Goal: Transaction & Acquisition: Purchase product/service

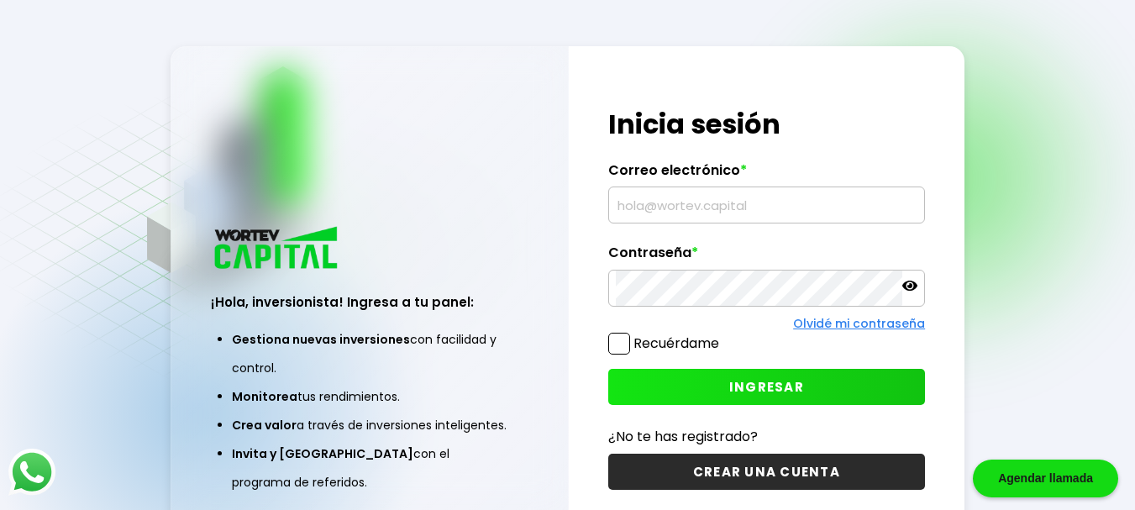
click at [672, 382] on button "INGRESAR" at bounding box center [767, 387] width 318 height 36
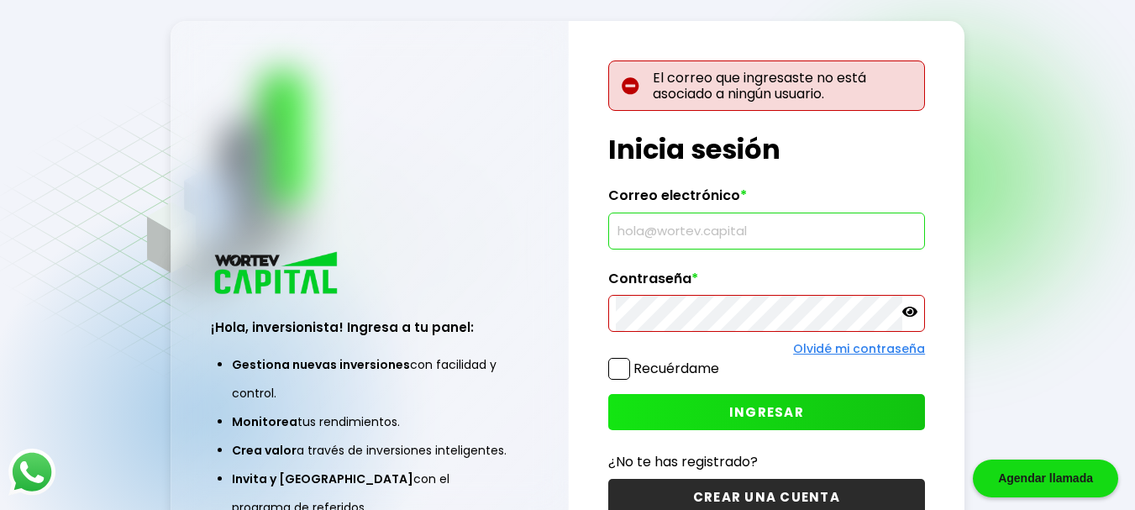
click at [796, 239] on div "El correo que ingresaste no está asociado a ningún usuario. ¡Hola, inversionist…" at bounding box center [767, 298] width 397 height 555
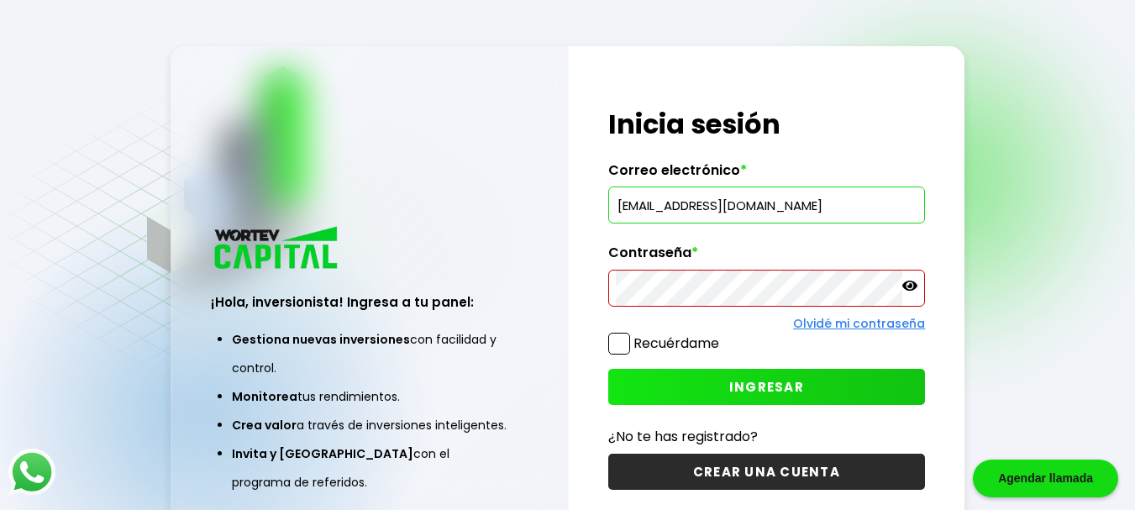
click at [785, 387] on span "INGRESAR" at bounding box center [766, 387] width 75 height 18
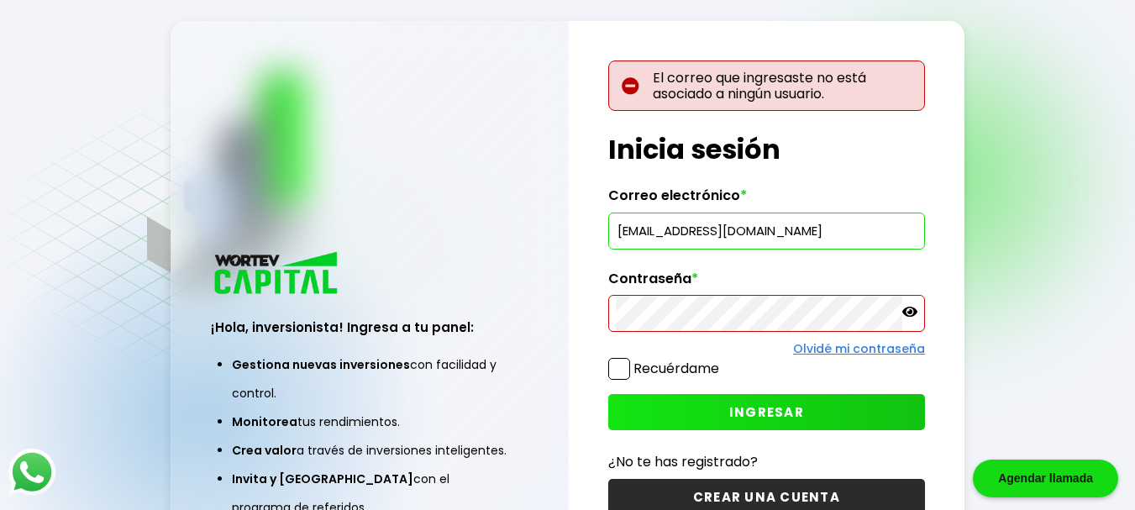
click at [785, 387] on div "El correo que ingresaste no está asociado a ningún usuario. ¡Hola, inversionist…" at bounding box center [767, 298] width 397 height 555
click at [781, 416] on span "INGRESAR" at bounding box center [766, 412] width 75 height 18
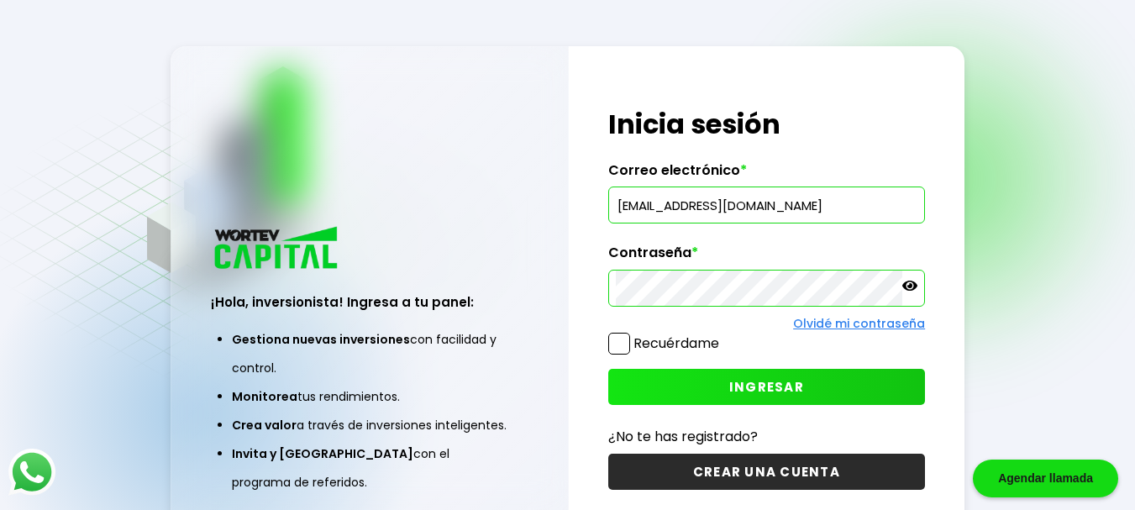
click at [729, 388] on button "INGRESAR" at bounding box center [767, 387] width 318 height 36
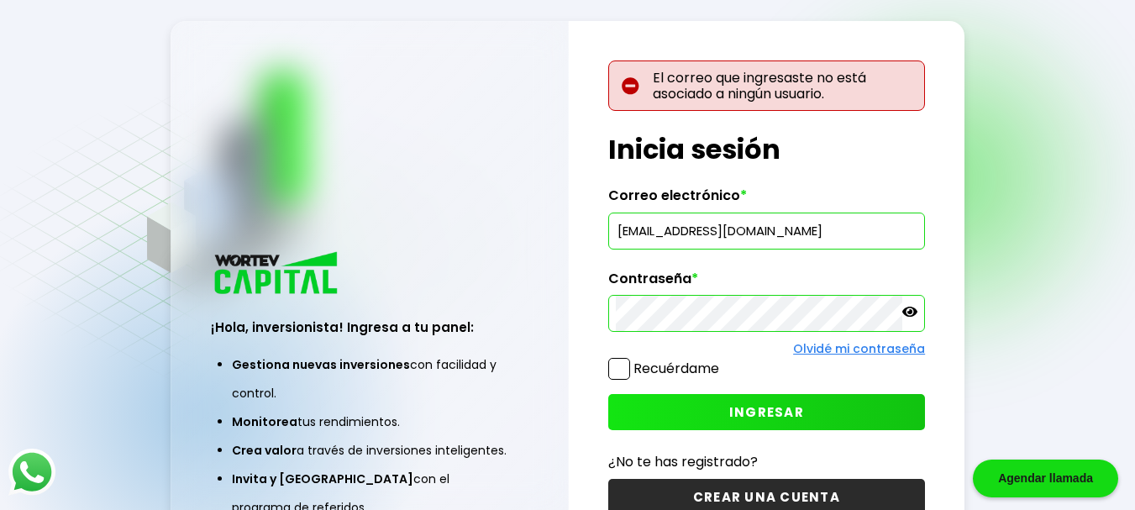
click at [913, 310] on icon at bounding box center [910, 311] width 15 height 15
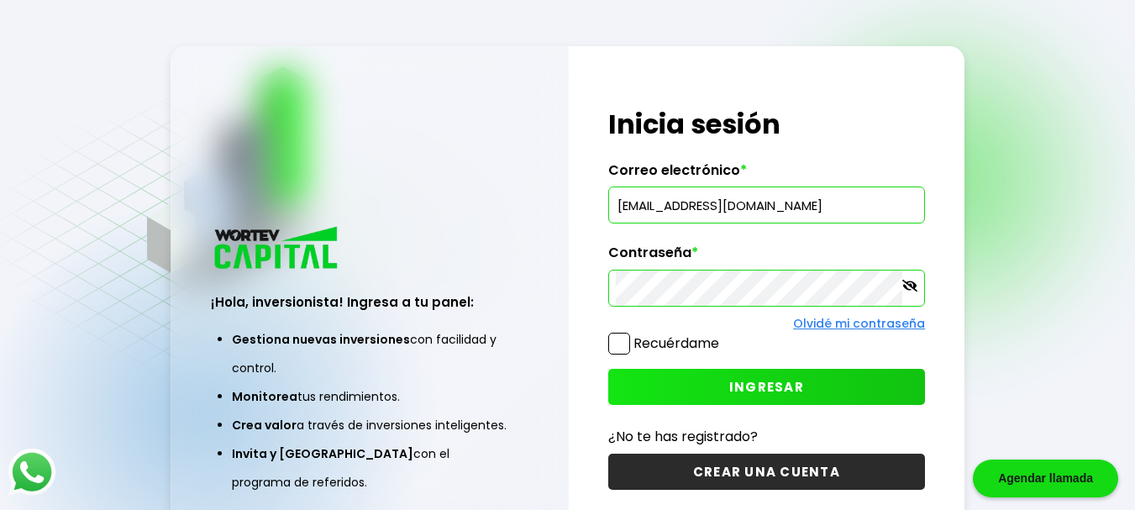
click at [708, 393] on button "INGRESAR" at bounding box center [767, 387] width 318 height 36
click at [701, 421] on div "¡Hola, inversionista! Ingresa tus credenciales para iniciar sesión Inicia sesió…" at bounding box center [767, 298] width 397 height 504
click at [704, 383] on button "INGRESAR" at bounding box center [767, 387] width 318 height 36
click at [676, 409] on div "¡Hola, inversionista! Ingresa tus credenciales para iniciar sesión Inicia sesió…" at bounding box center [767, 298] width 397 height 504
click at [702, 383] on button "INGRESAR" at bounding box center [767, 387] width 318 height 36
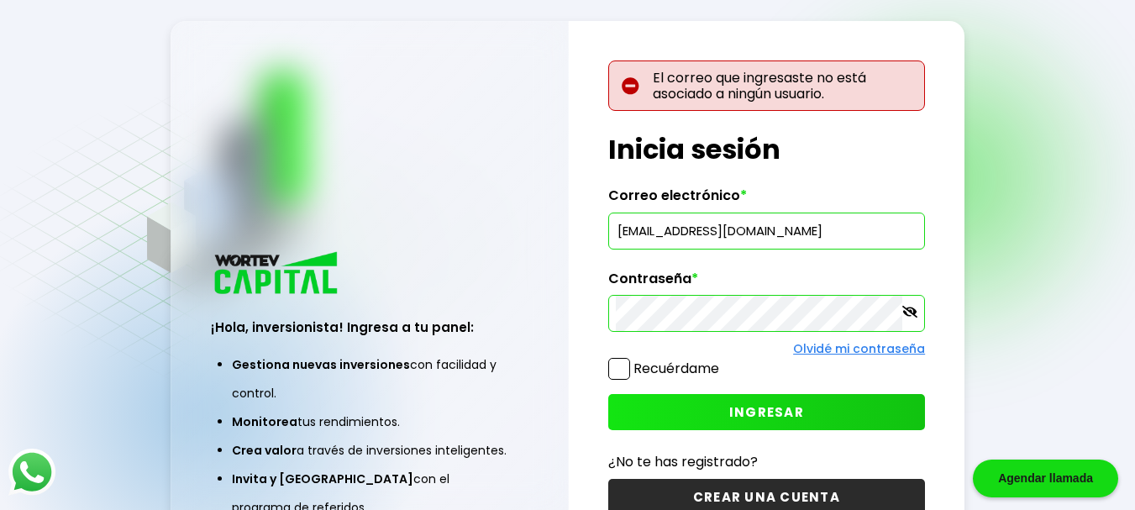
click at [685, 412] on button "INGRESAR" at bounding box center [767, 412] width 318 height 36
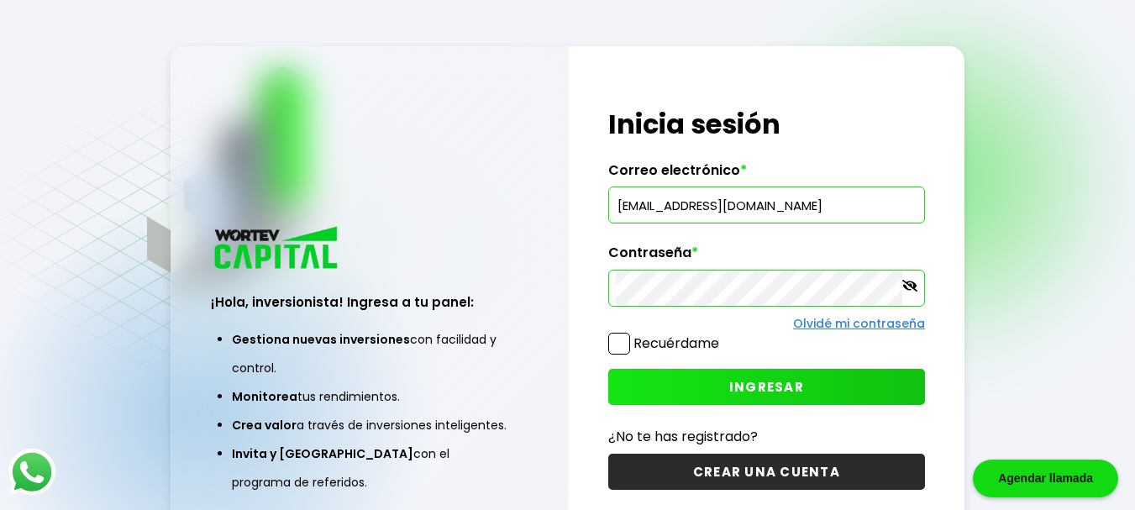
click at [664, 382] on button "INGRESAR" at bounding box center [767, 387] width 318 height 36
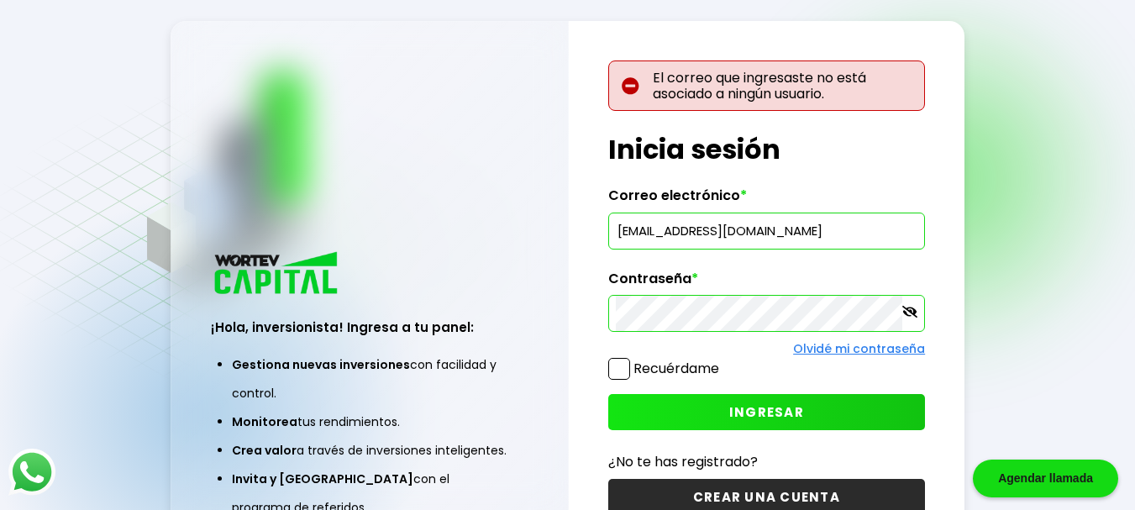
click at [679, 411] on button "INGRESAR" at bounding box center [767, 412] width 318 height 36
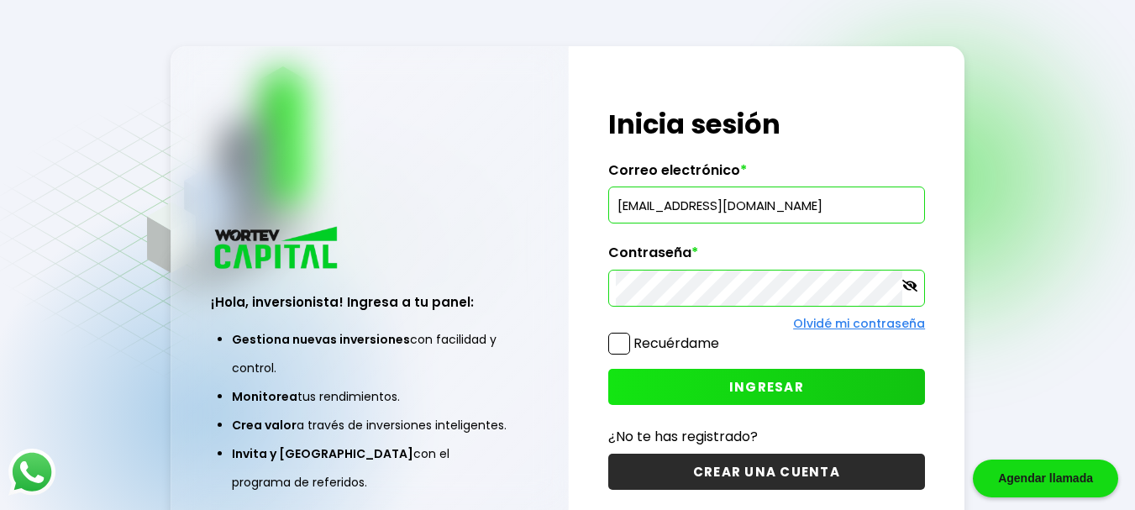
click at [681, 383] on button "INGRESAR" at bounding box center [767, 387] width 318 height 36
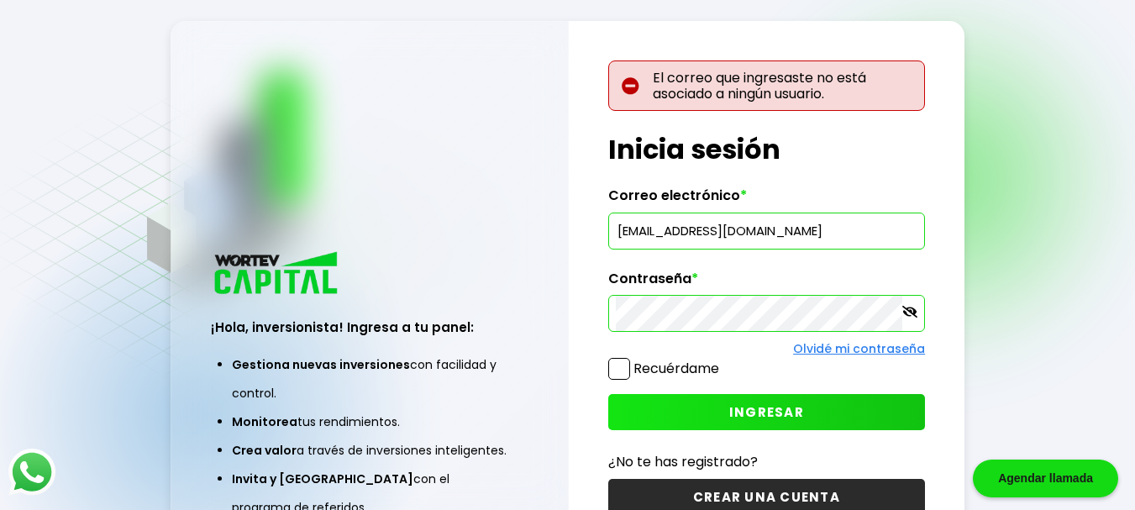
click at [704, 406] on button "INGRESAR" at bounding box center [767, 412] width 318 height 36
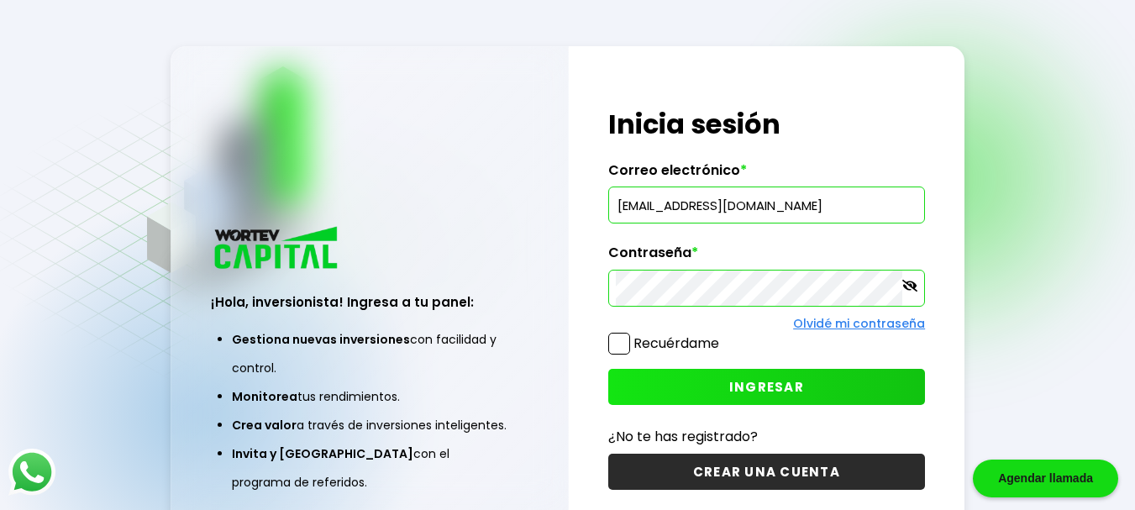
click at [671, 379] on button "INGRESAR" at bounding box center [767, 387] width 318 height 36
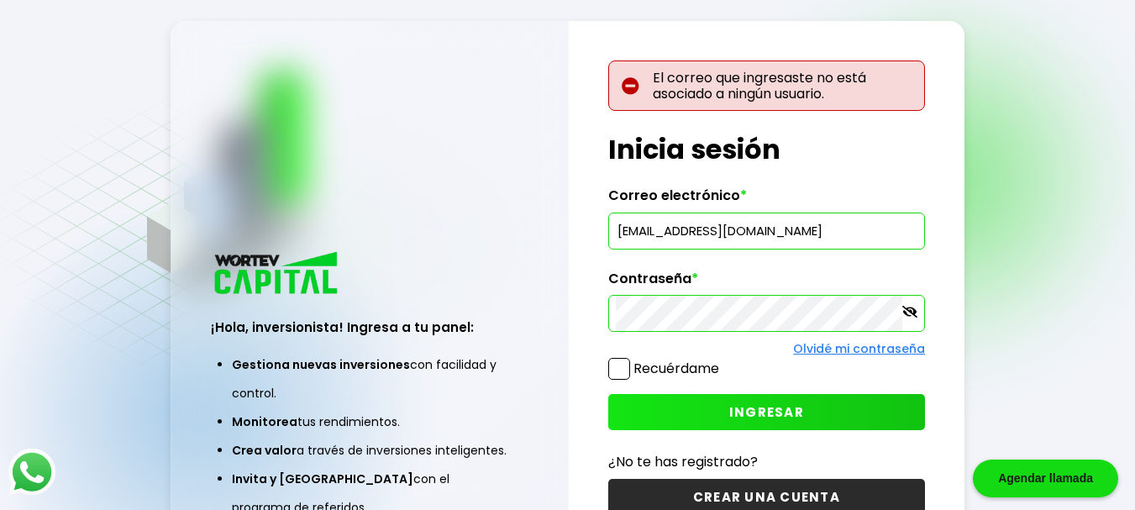
click at [680, 402] on button "INGRESAR" at bounding box center [767, 412] width 318 height 36
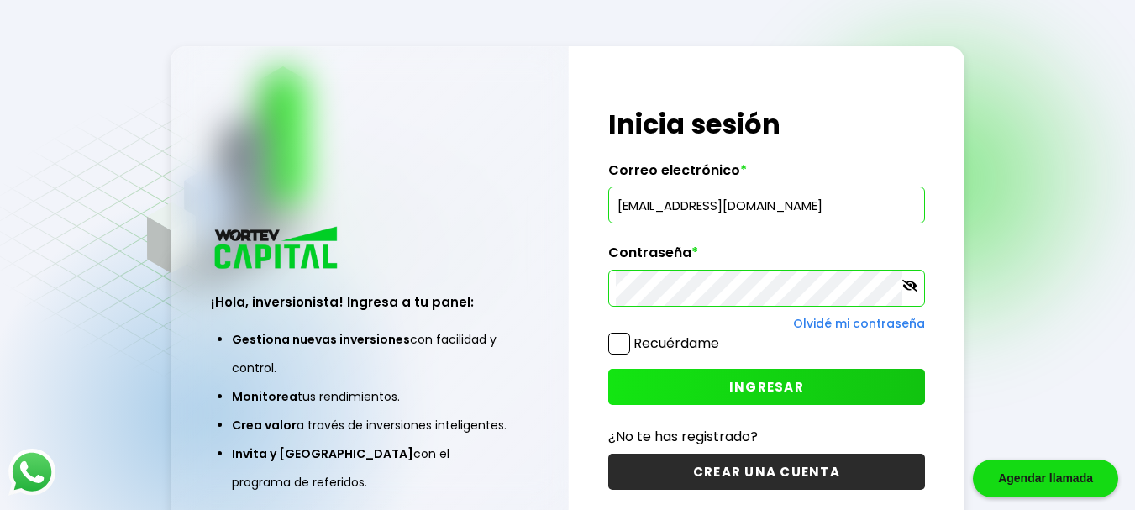
click at [734, 399] on button "INGRESAR" at bounding box center [767, 387] width 318 height 36
click at [712, 382] on button "INGRESAR" at bounding box center [767, 387] width 318 height 36
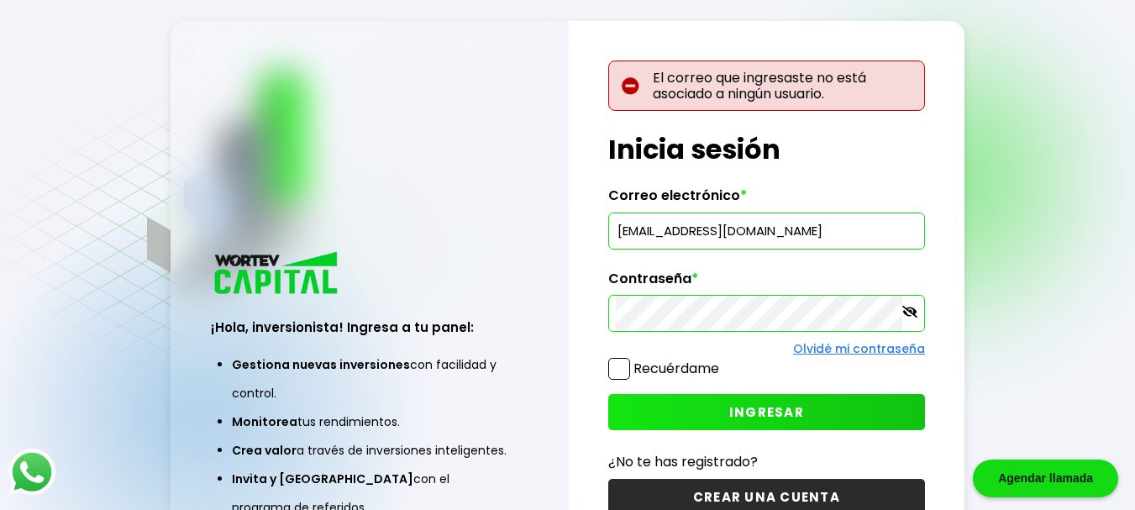
click at [845, 239] on input "[EMAIL_ADDRESS][DOMAIN_NAME]" at bounding box center [767, 230] width 303 height 35
click at [756, 234] on input "[EMAIL_ADDRESS][DOMAIN_NAME]" at bounding box center [767, 230] width 303 height 35
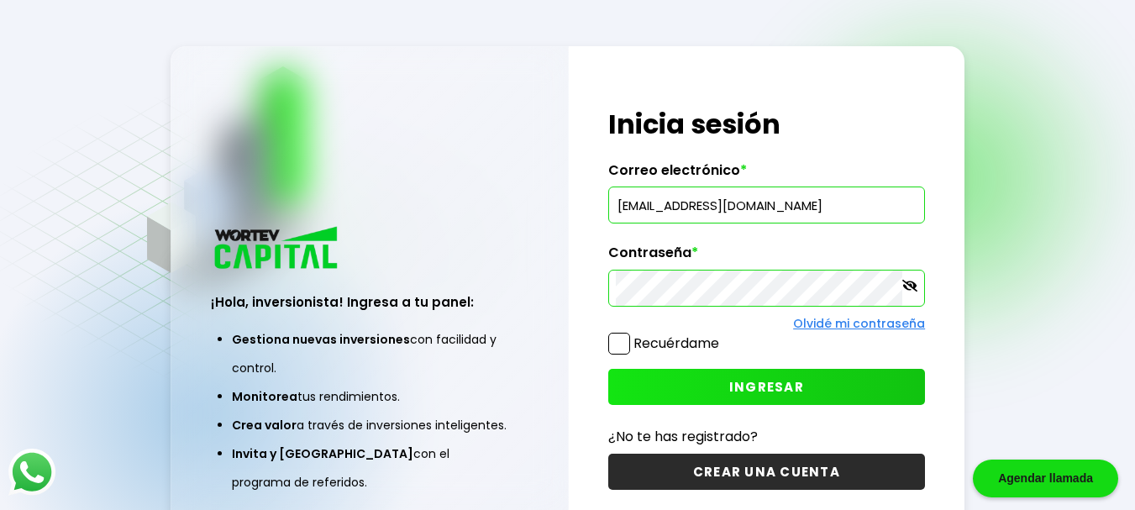
type input "[EMAIL_ADDRESS][DOMAIN_NAME]"
click at [724, 380] on button "INGRESAR" at bounding box center [767, 387] width 318 height 36
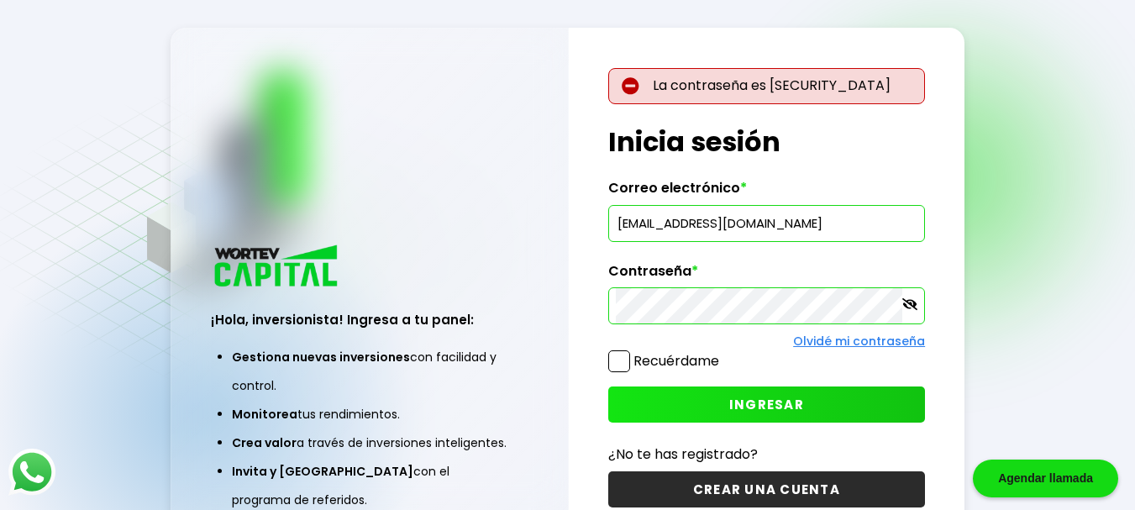
click at [697, 402] on button "INGRESAR" at bounding box center [767, 405] width 318 height 36
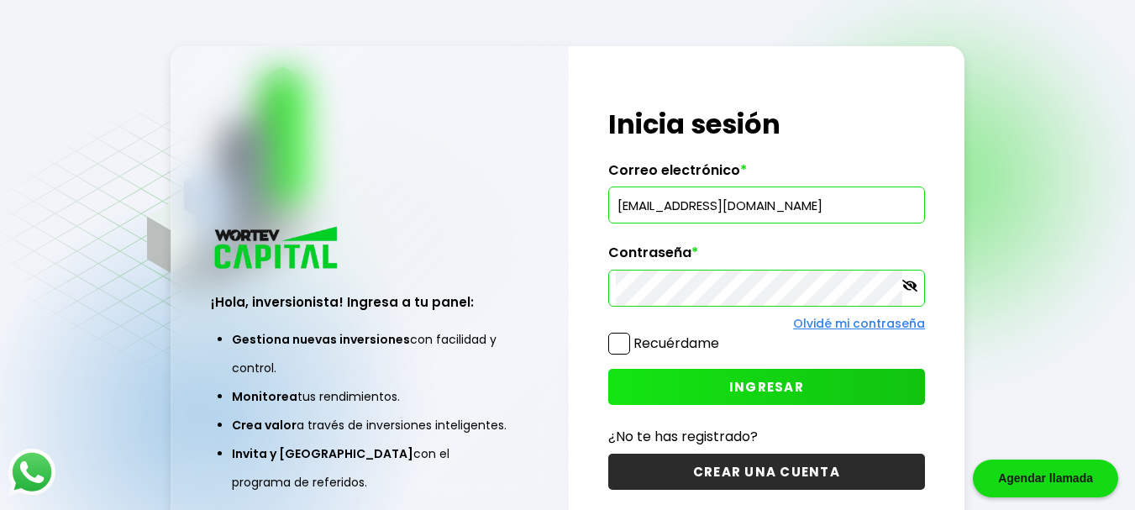
click at [722, 405] on div "¡Hola, inversionista! Ingresa tus credenciales para iniciar sesión Inicia sesió…" at bounding box center [767, 298] width 397 height 504
click at [728, 381] on button "INGRESAR" at bounding box center [767, 387] width 318 height 36
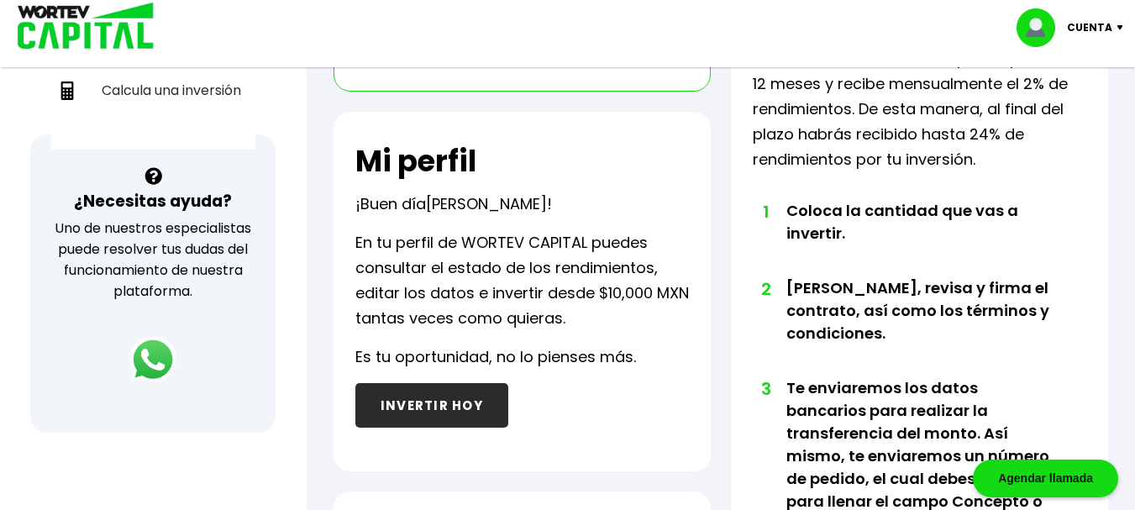
scroll to position [509, 0]
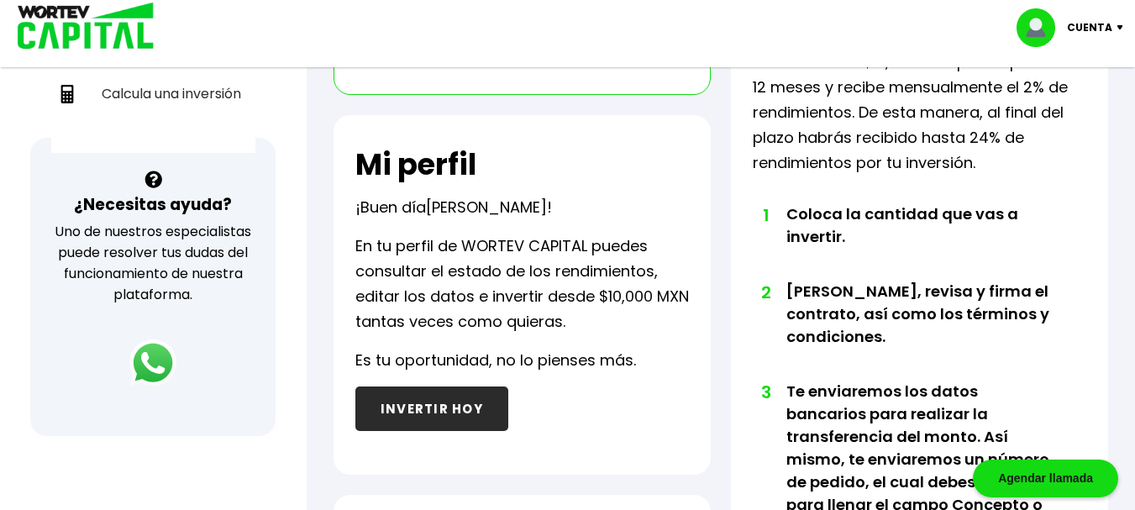
click at [411, 408] on button "INVERTIR HOY" at bounding box center [431, 409] width 153 height 45
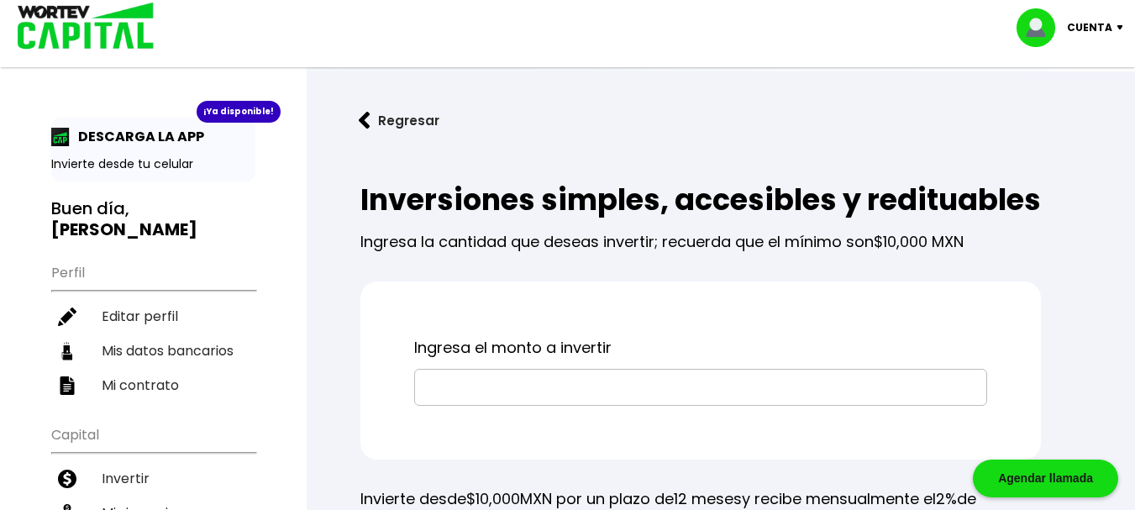
click at [508, 405] on input "text" at bounding box center [701, 387] width 558 height 35
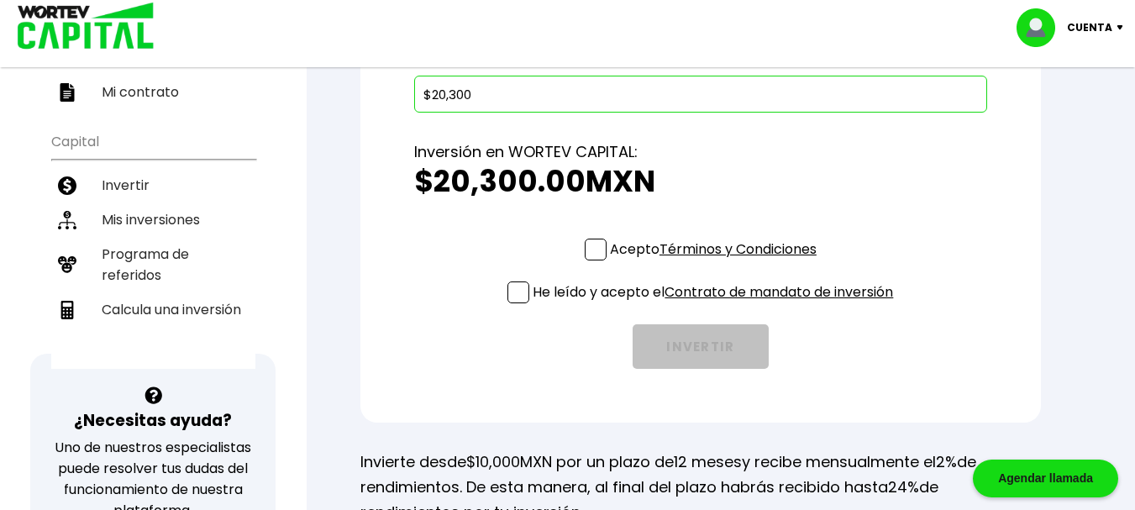
scroll to position [303, 0]
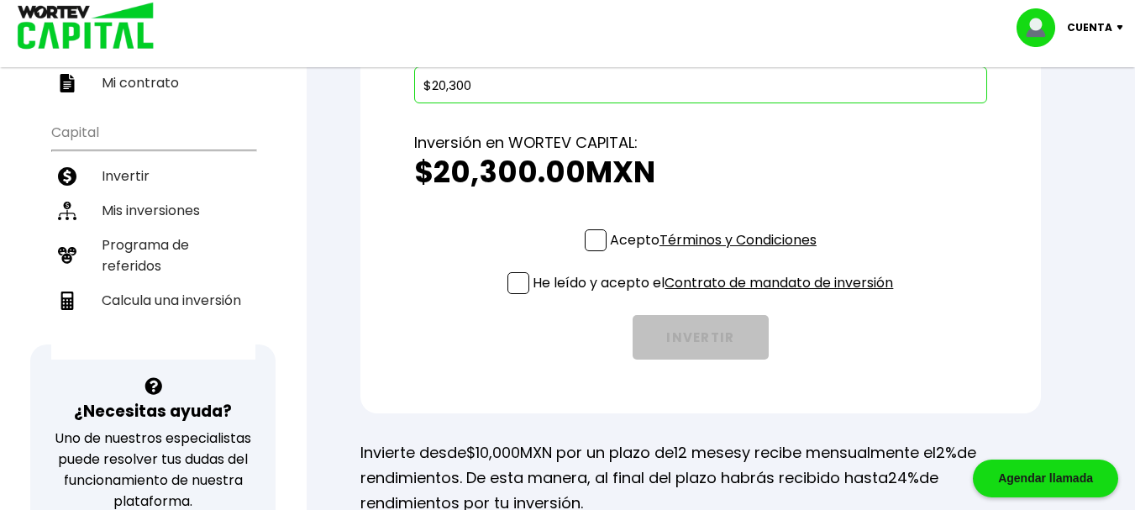
click at [438, 103] on input "$20,300" at bounding box center [701, 84] width 558 height 35
click at [492, 103] on input "$20,300" at bounding box center [701, 84] width 558 height 35
type input "$2"
drag, startPoint x: 492, startPoint y: 121, endPoint x: 528, endPoint y: 204, distance: 90.4
click at [528, 204] on div "Ingresa el monto a invertir $43,000 Inversión en WORTEV CAPITAL: $43,000.00 MXN…" at bounding box center [701, 196] width 681 height 434
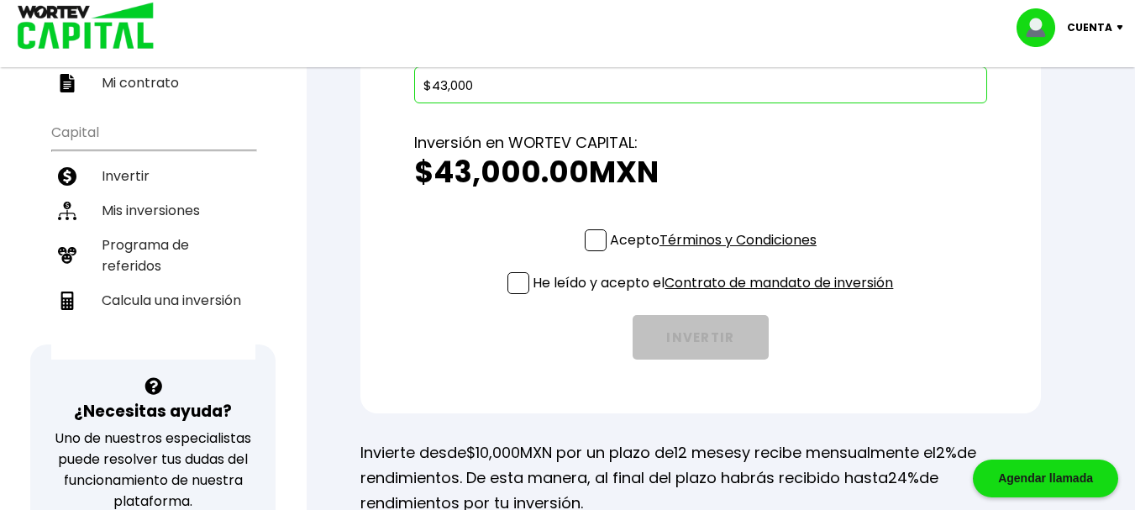
type input "$43,000"
click at [513, 294] on span at bounding box center [519, 283] width 22 height 22
click at [717, 296] on input "He leído y acepto el Contrato de mandato de inversión" at bounding box center [717, 296] width 0 height 0
click at [593, 251] on span at bounding box center [596, 240] width 22 height 22
click at [717, 253] on input "Acepto Términos y Condiciones" at bounding box center [717, 253] width 0 height 0
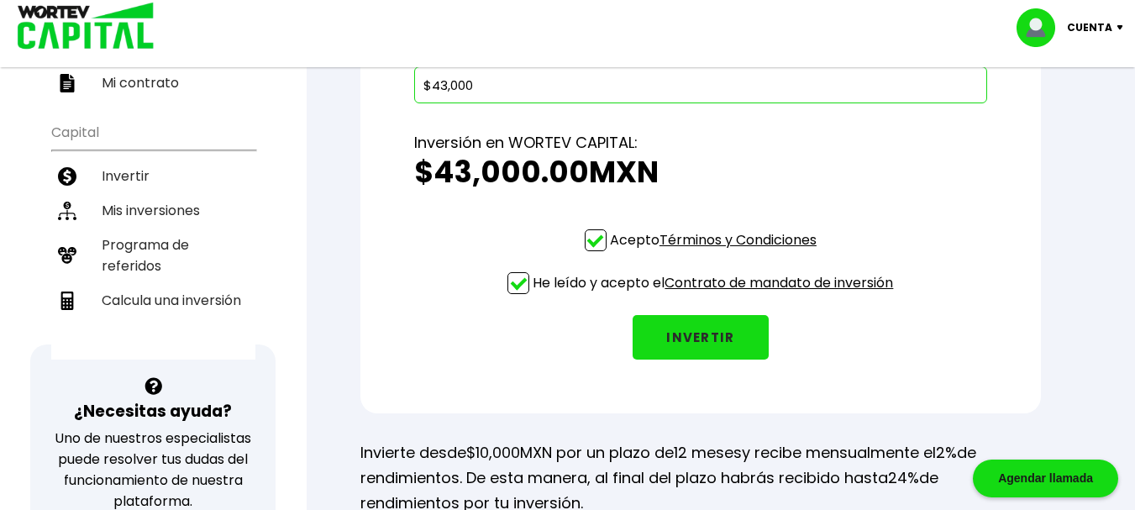
click at [677, 360] on button "INVERTIR" at bounding box center [701, 337] width 136 height 45
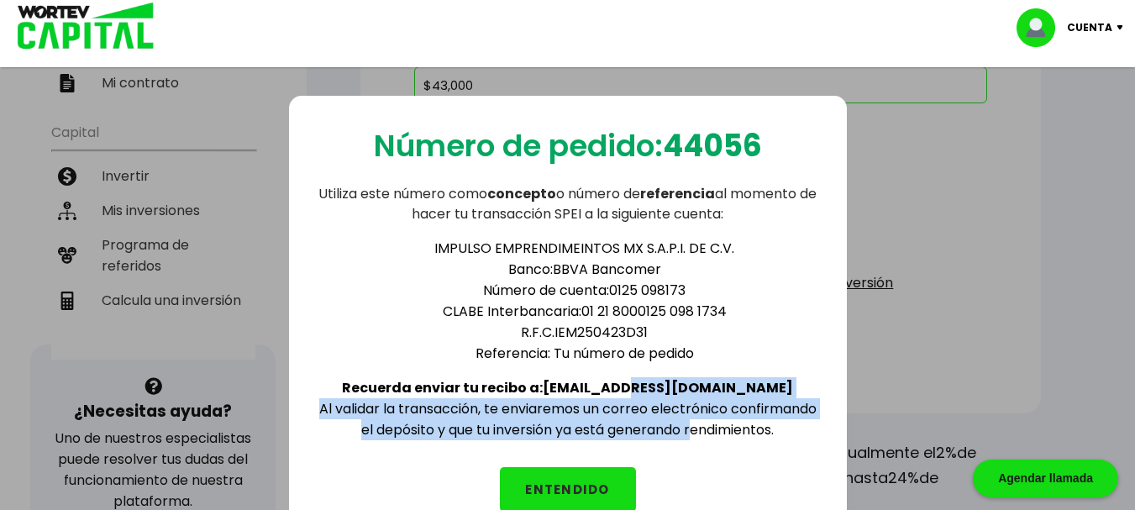
drag, startPoint x: 677, startPoint y: 365, endPoint x: 694, endPoint y: 492, distance: 128.0
click at [694, 492] on div "Número de pedido: 44056 Utiliza este número como concepto o número de referenci…" at bounding box center [568, 317] width 558 height 443
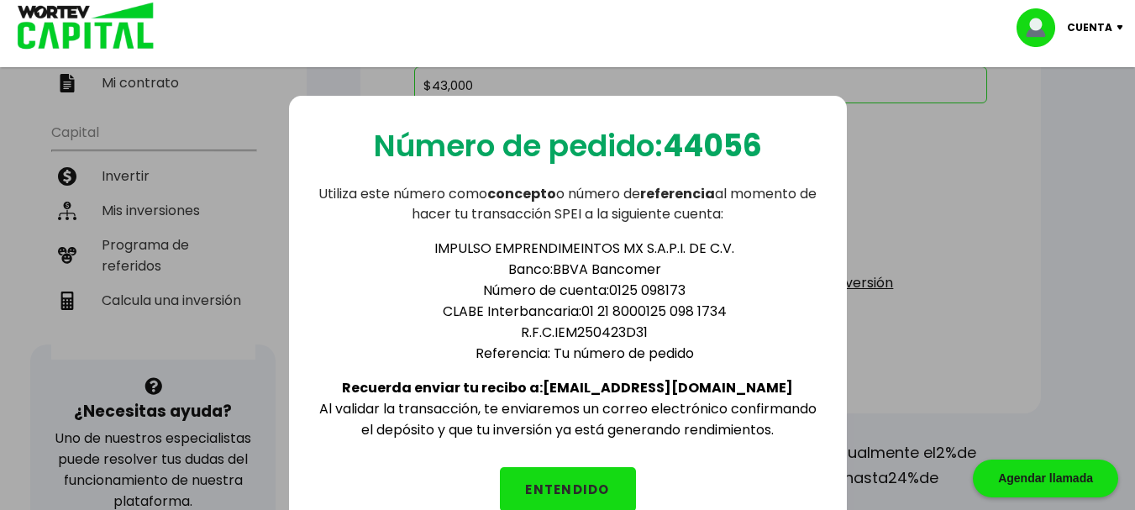
click at [956, 382] on div "Número de pedido: 44056 Utiliza este número como concepto o número de referenci…" at bounding box center [567, 309] width 1135 height 510
click at [541, 475] on button "ENTENDIDO" at bounding box center [568, 489] width 136 height 45
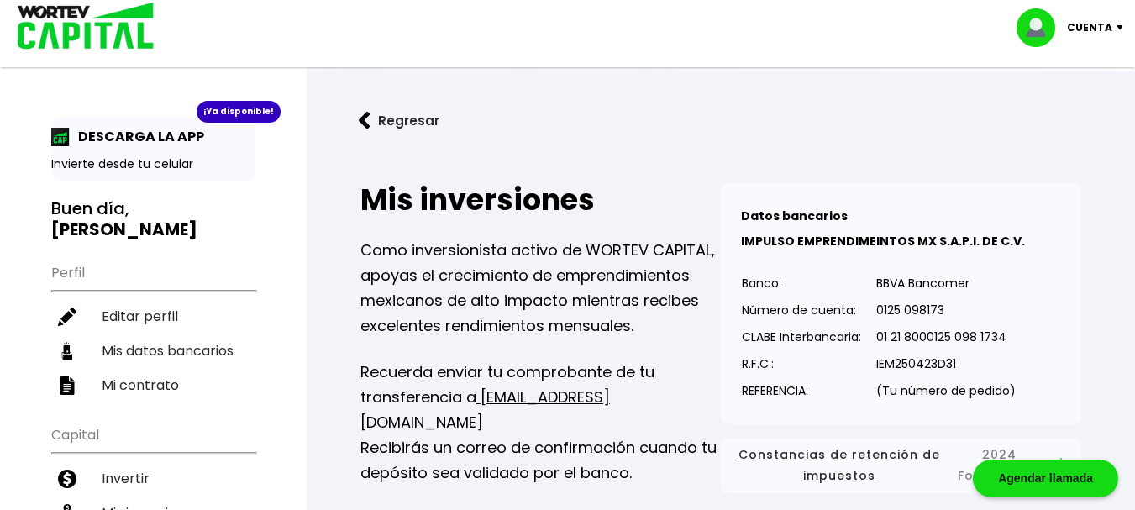
click at [542, 475] on div "Mis inversiones Como inversionista activo de WORTEV CAPITAL, apoyas el crecimie…" at bounding box center [541, 338] width 361 height 310
click at [484, 355] on div "Como inversionista activo de WORTEV CAPITAL, apoyas el crecimiento de emprendim…" at bounding box center [541, 362] width 361 height 248
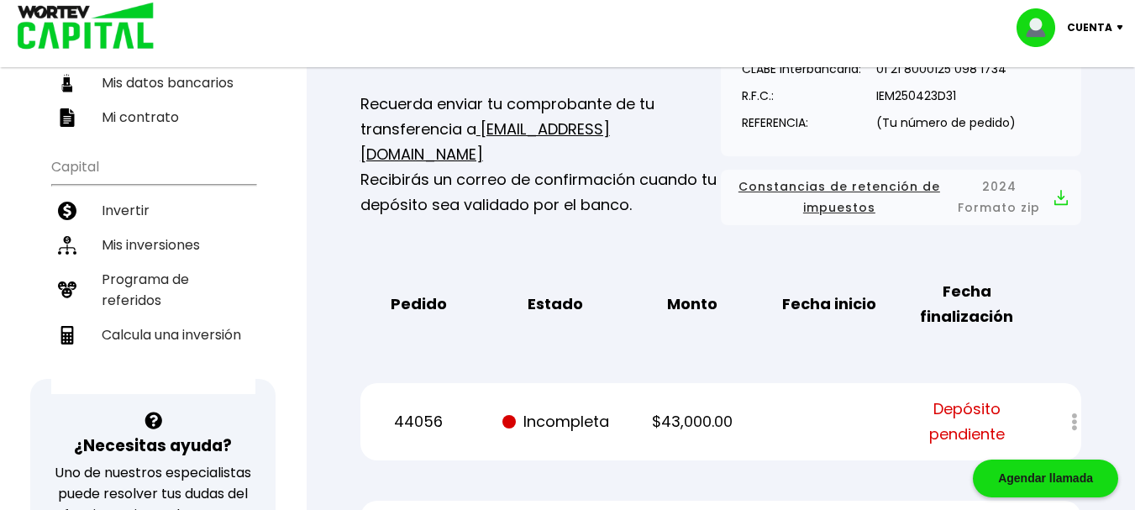
scroll to position [269, 0]
click at [1062, 200] on img at bounding box center [1061, 197] width 13 height 16
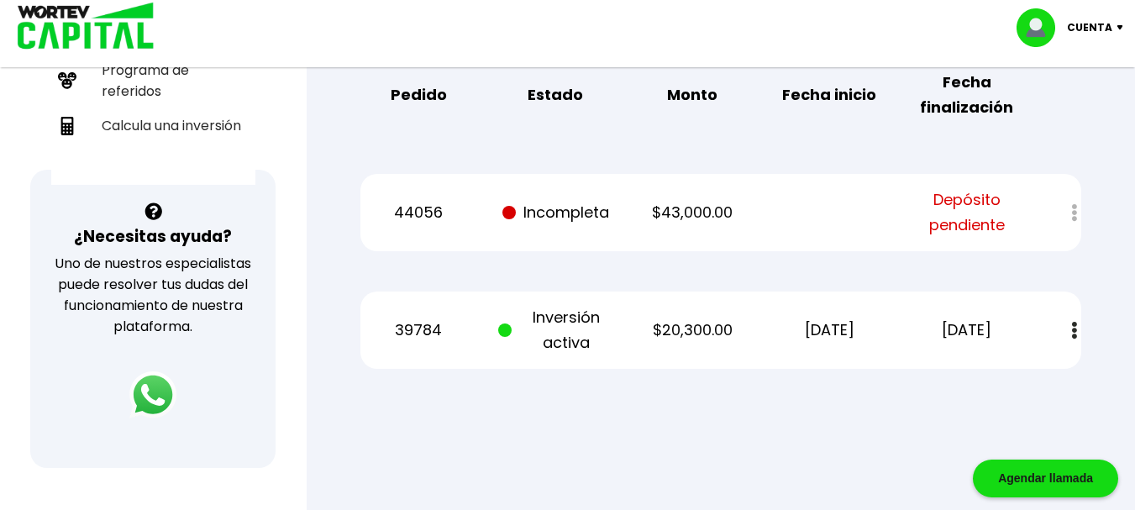
scroll to position [504, 0]
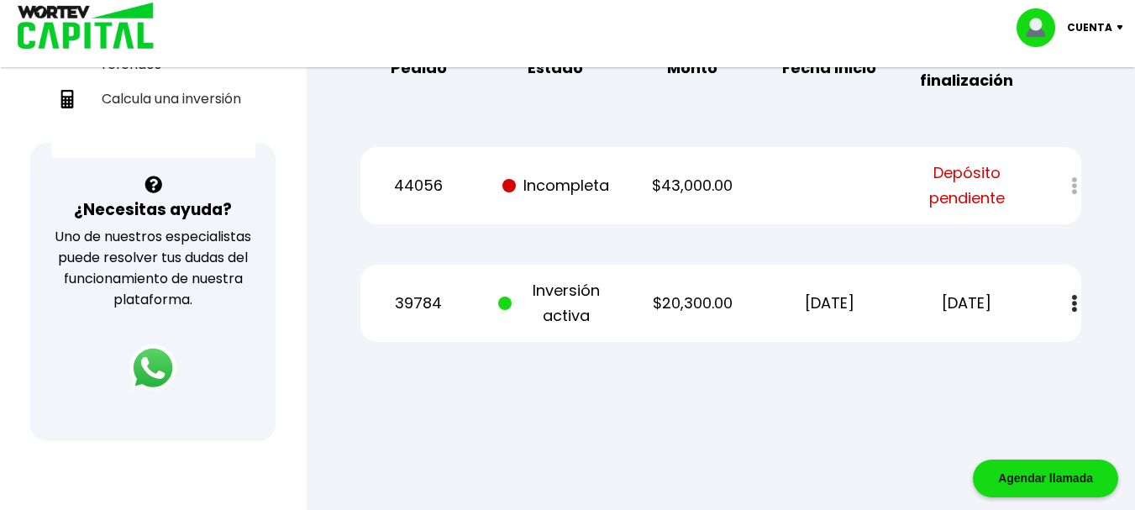
click at [1072, 191] on div at bounding box center [1063, 186] width 36 height 36
click at [1077, 181] on div at bounding box center [1063, 186] width 36 height 36
click at [1077, 302] on img at bounding box center [1074, 304] width 5 height 18
click at [819, 464] on div at bounding box center [567, 255] width 1135 height 510
